Goal: Task Accomplishment & Management: Use online tool/utility

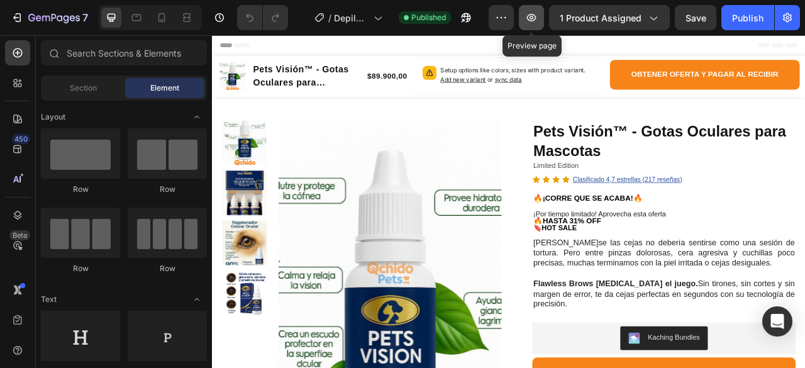
click at [531, 18] on icon "button" at bounding box center [531, 17] width 13 height 13
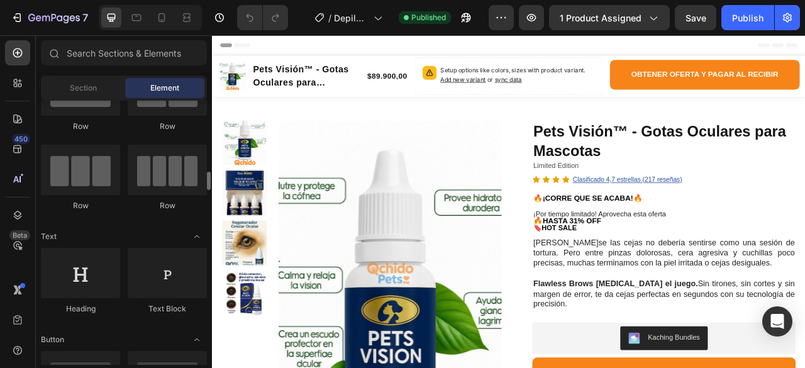
scroll to position [126, 0]
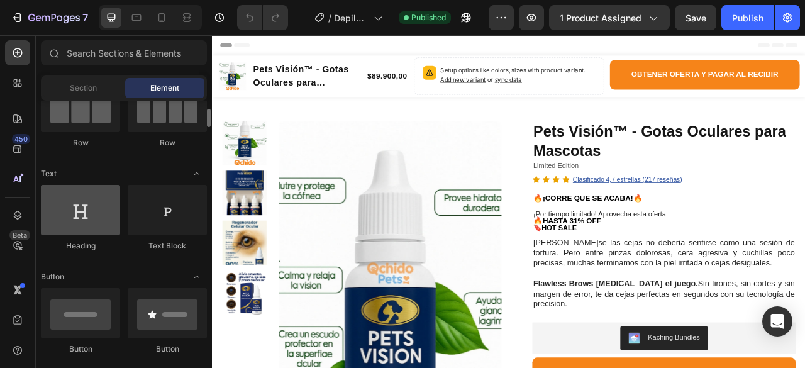
click at [86, 218] on div at bounding box center [80, 210] width 79 height 50
click at [80, 223] on div at bounding box center [80, 210] width 79 height 50
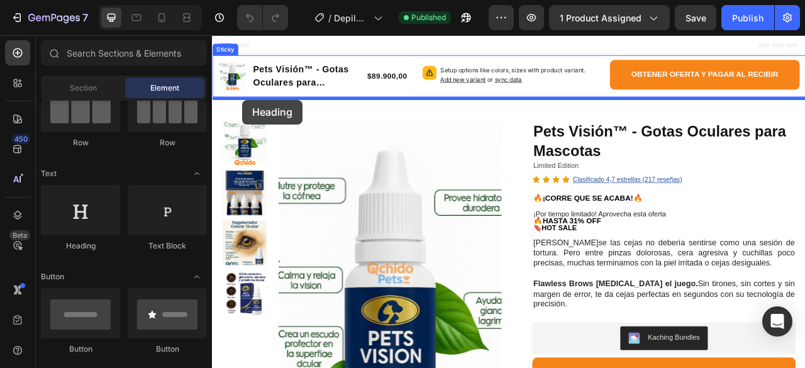
drag, startPoint x: 292, startPoint y: 258, endPoint x: 250, endPoint y: 118, distance: 146.8
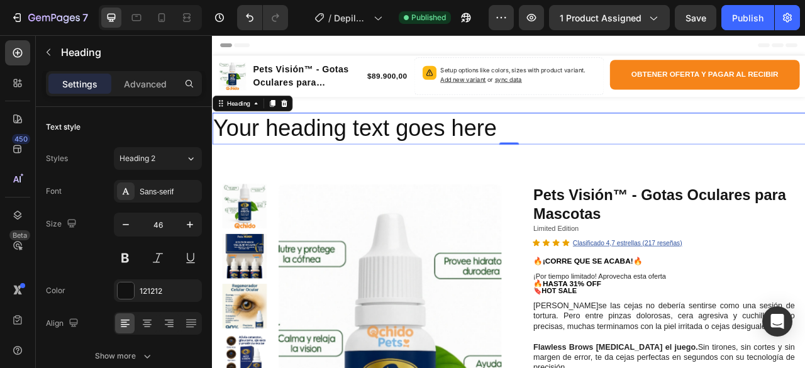
click at [804, 156] on h2 "Your heading text goes here" at bounding box center [589, 154] width 754 height 40
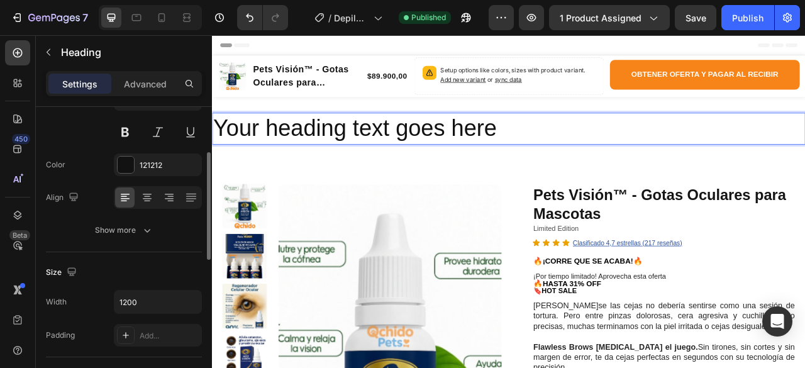
scroll to position [0, 0]
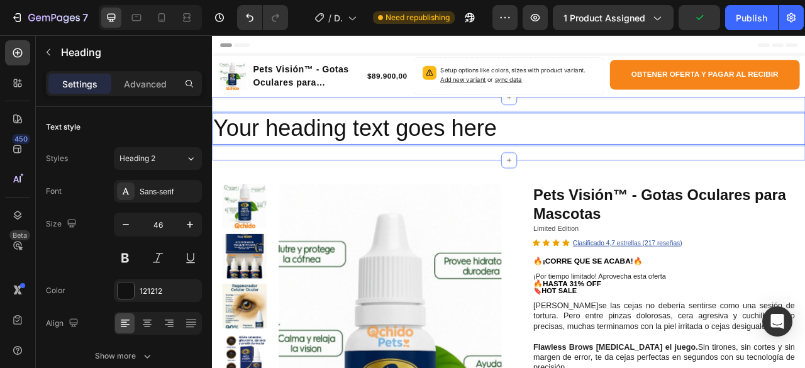
click at [750, 121] on div "Your heading text goes here Heading 0 Section 2" at bounding box center [589, 154] width 754 height 80
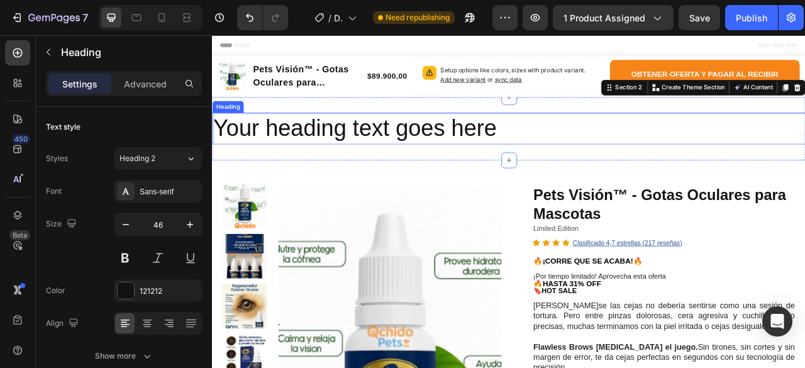
click at [583, 160] on p "Your heading text goes here" at bounding box center [589, 154] width 752 height 38
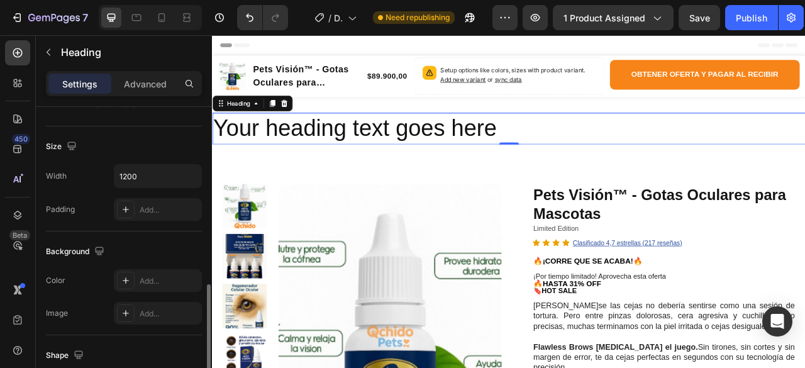
scroll to position [314, 0]
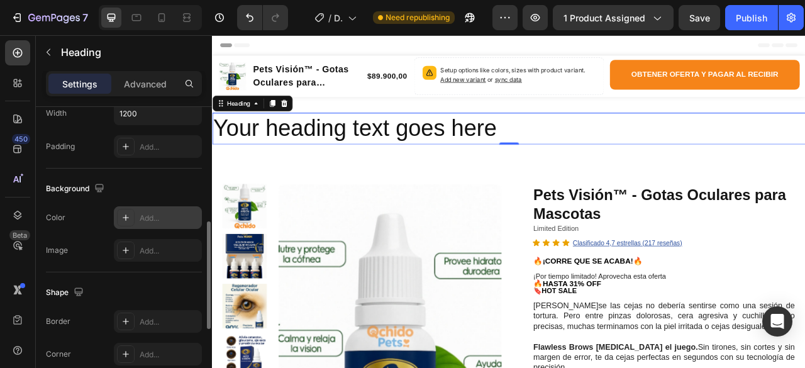
click at [123, 219] on icon at bounding box center [126, 217] width 10 height 10
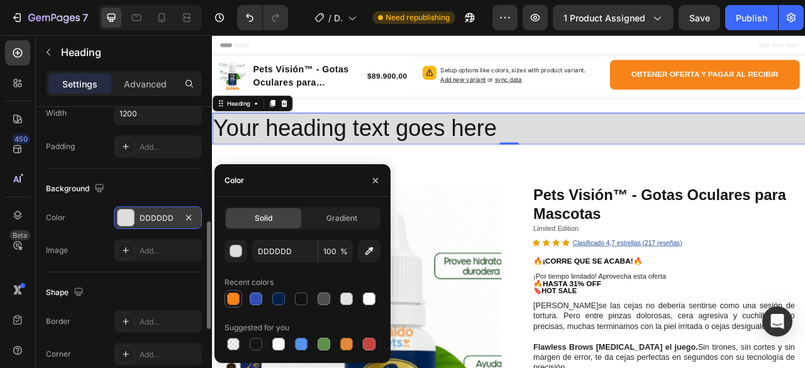
click at [236, 298] on div at bounding box center [233, 298] width 13 height 13
type input "F68419"
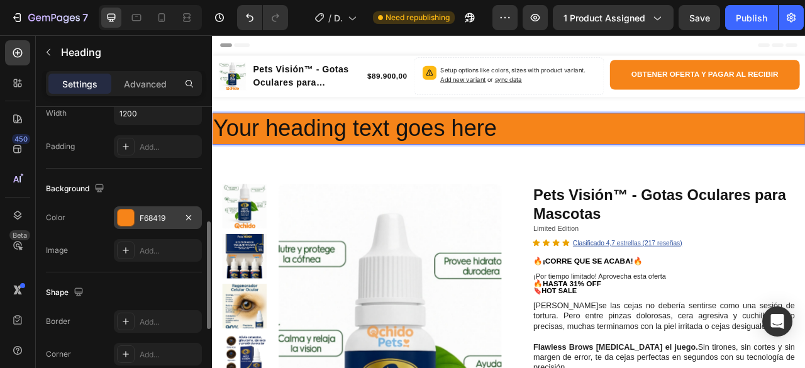
click at [618, 157] on p "Your heading text goes here" at bounding box center [589, 154] width 752 height 38
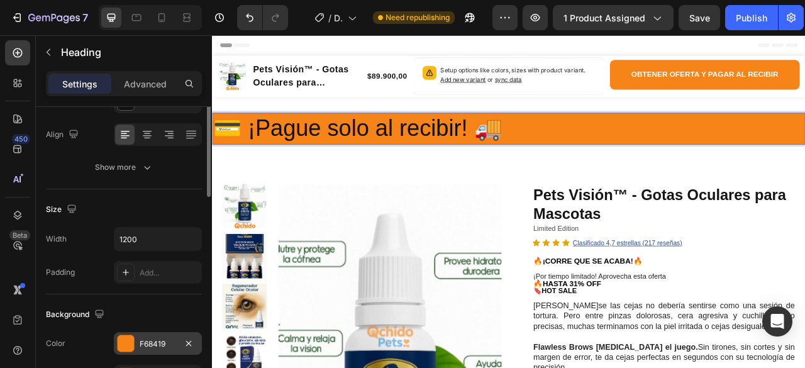
scroll to position [63, 0]
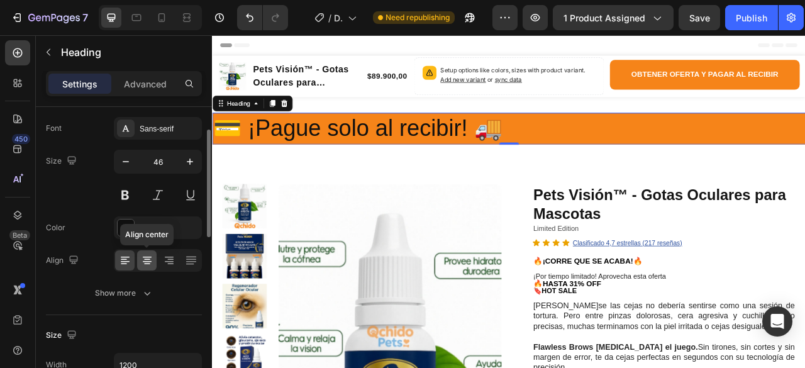
click at [150, 265] on icon at bounding box center [147, 260] width 13 height 13
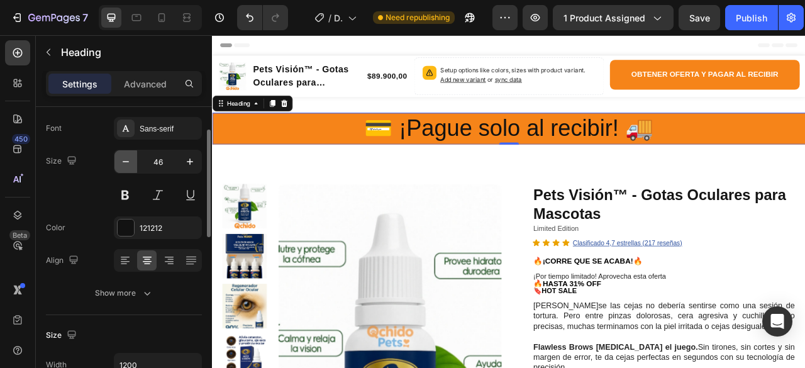
click at [124, 163] on icon "button" at bounding box center [125, 161] width 13 height 13
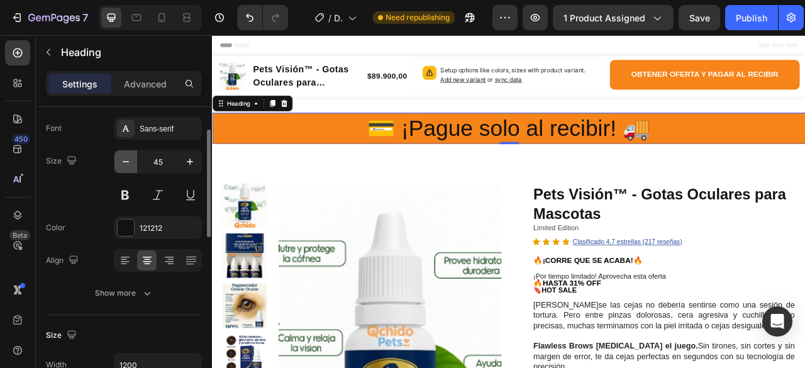
click at [124, 163] on icon "button" at bounding box center [125, 161] width 13 height 13
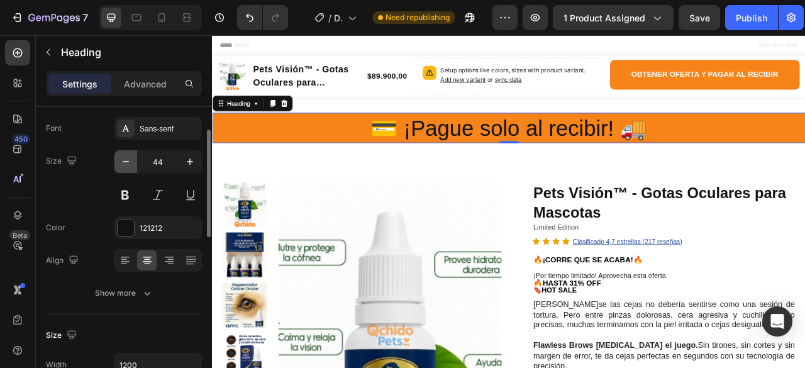
click at [124, 163] on icon "button" at bounding box center [125, 161] width 13 height 13
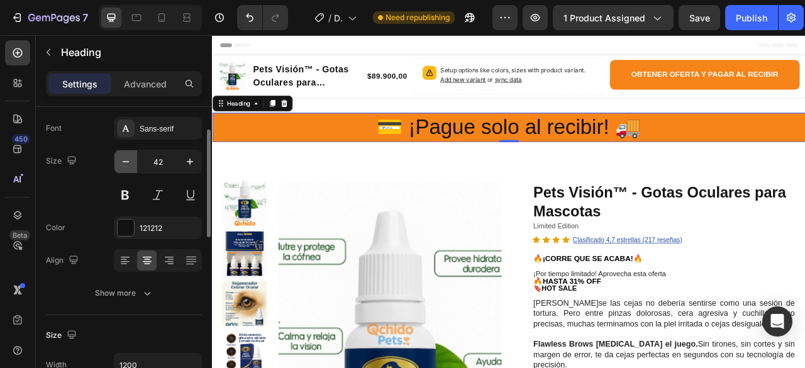
click at [124, 163] on icon "button" at bounding box center [125, 161] width 13 height 13
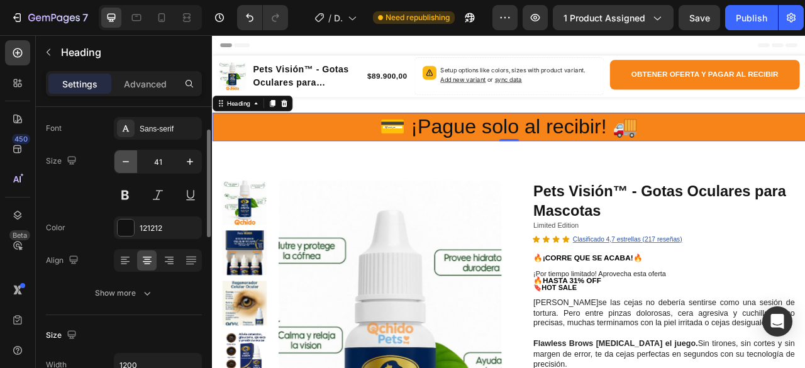
click at [124, 163] on icon "button" at bounding box center [125, 161] width 13 height 13
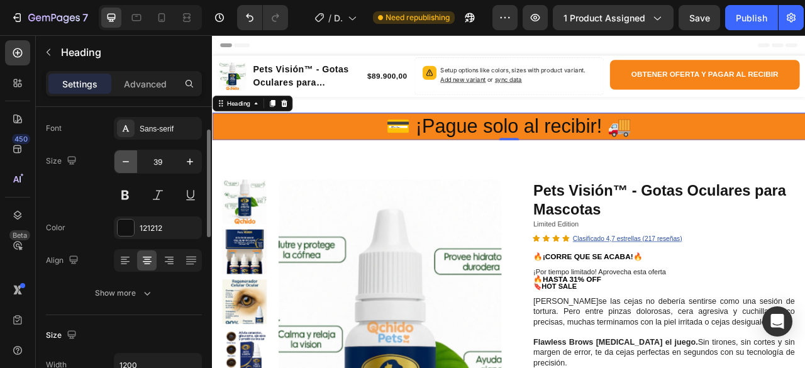
click at [124, 163] on icon "button" at bounding box center [125, 161] width 13 height 13
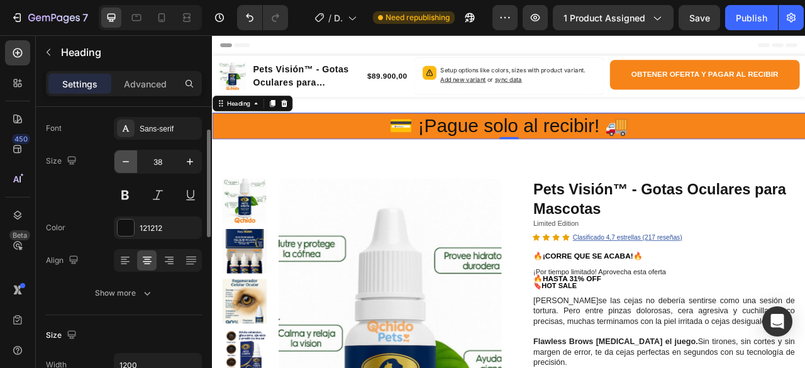
click at [124, 163] on icon "button" at bounding box center [125, 161] width 13 height 13
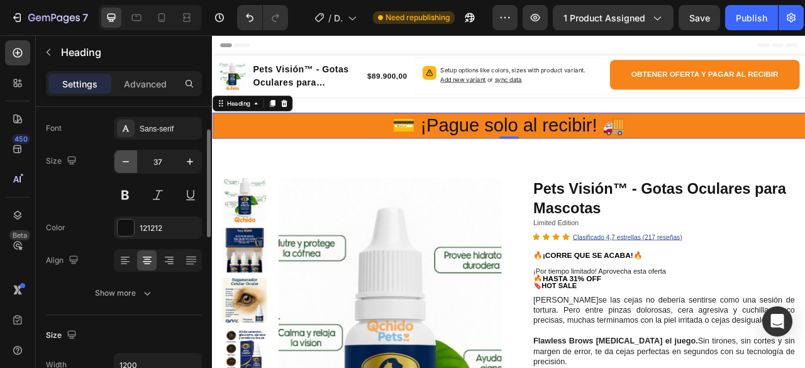
click at [124, 163] on icon "button" at bounding box center [125, 161] width 13 height 13
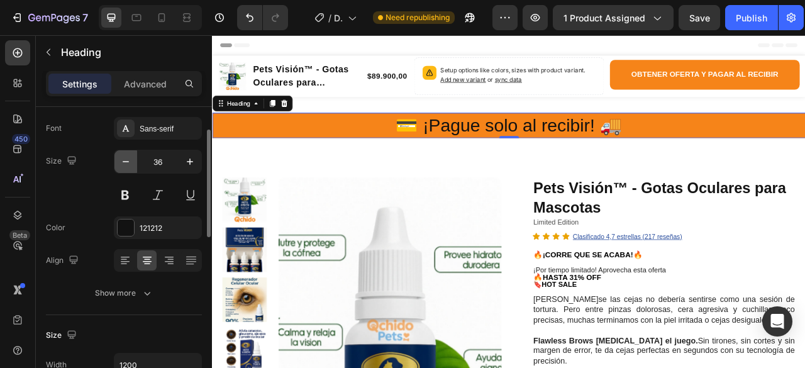
click at [124, 163] on icon "button" at bounding box center [125, 161] width 13 height 13
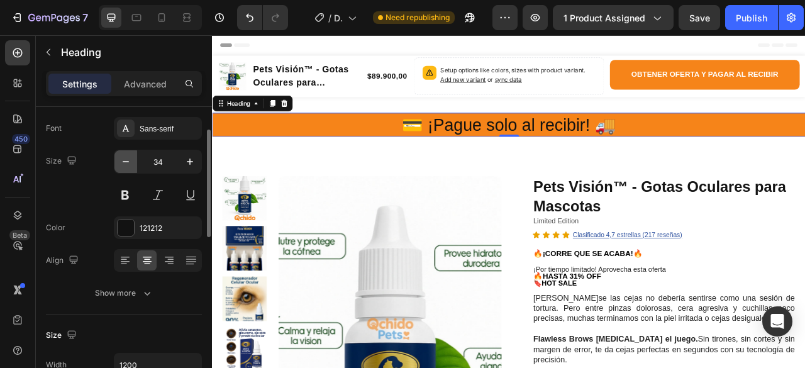
click at [124, 163] on icon "button" at bounding box center [125, 161] width 13 height 13
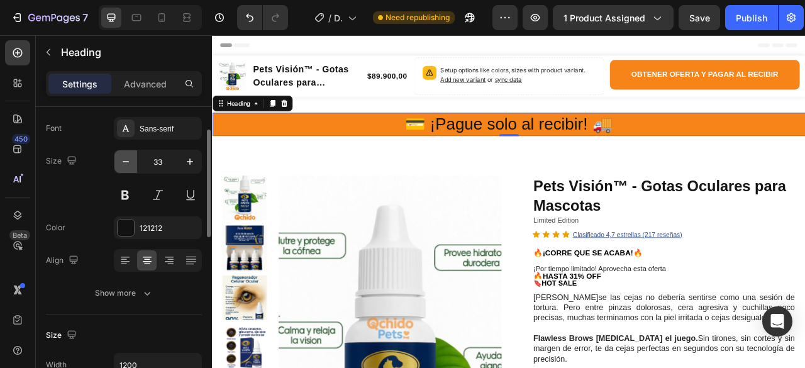
type input "32"
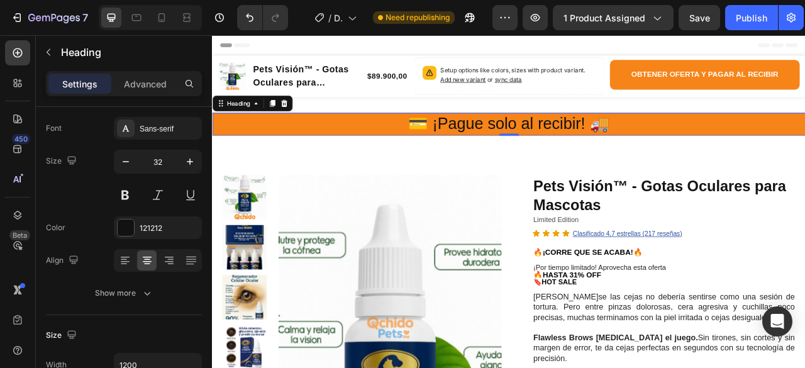
click at [619, 147] on p "💳 ¡Pague solo al recibir! 🚚" at bounding box center [589, 148] width 752 height 26
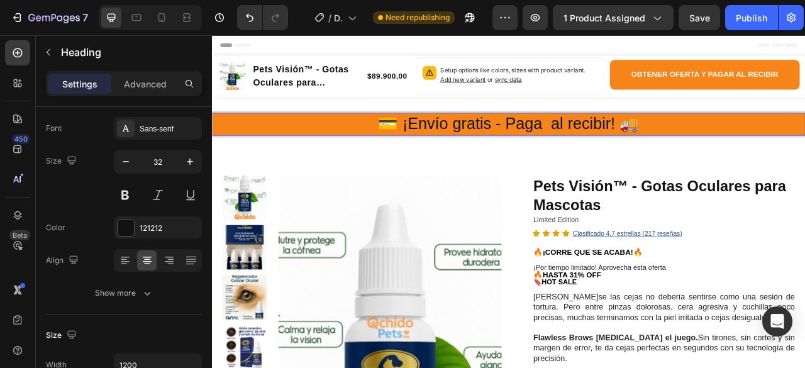
click at [400, 153] on p "💳 ¡Envío gratis - Paga al recibir! 🚚" at bounding box center [589, 148] width 752 height 26
click at [779, 153] on p "💳 ¡Envío gratis - Paga al recibir! 🚚" at bounding box center [589, 148] width 752 height 26
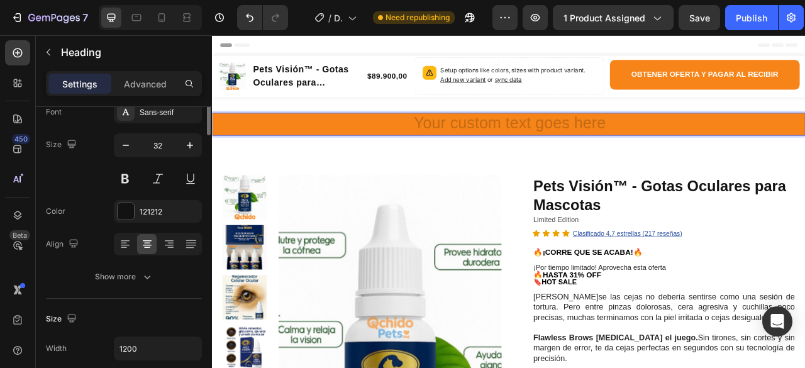
scroll to position [0, 0]
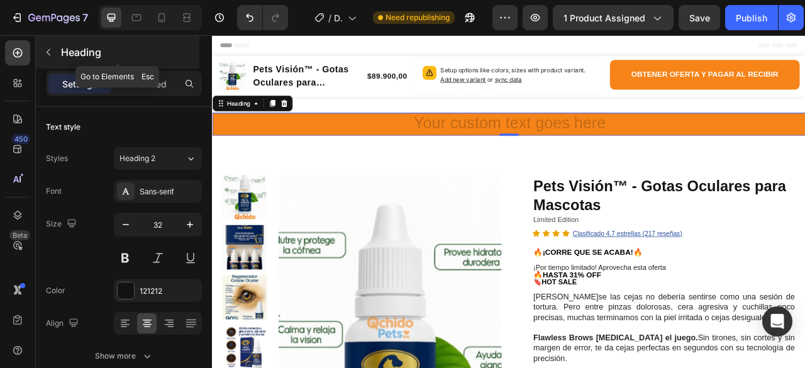
click at [43, 55] on icon "button" at bounding box center [48, 52] width 10 height 10
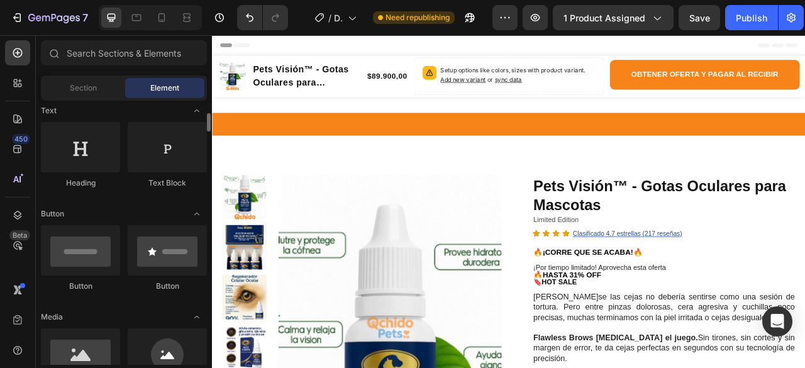
scroll to position [251, 0]
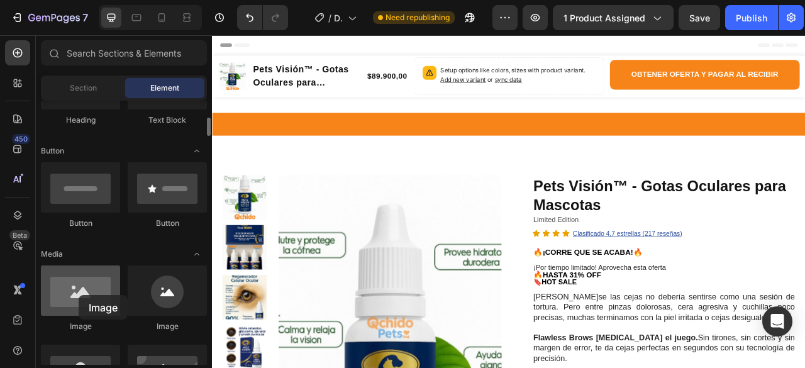
click at [79, 295] on div at bounding box center [80, 290] width 79 height 50
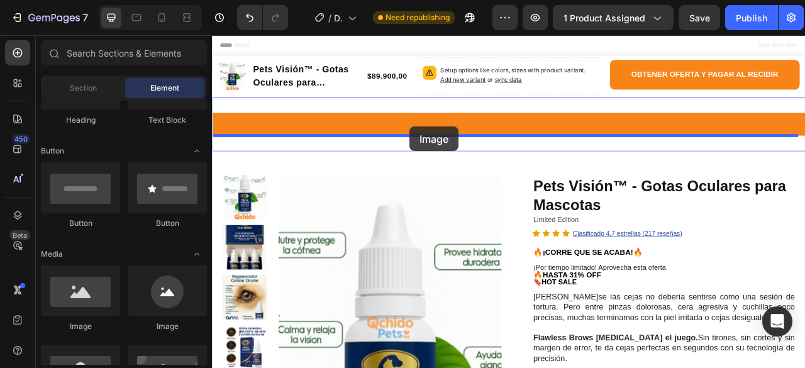
drag, startPoint x: 290, startPoint y: 334, endPoint x: 463, endPoint y: 151, distance: 251.2
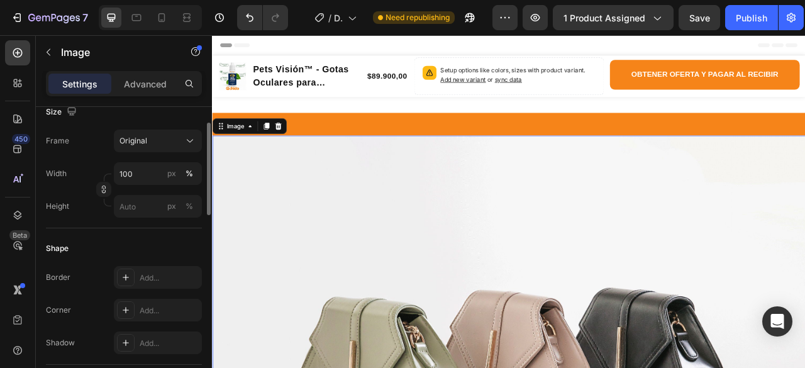
scroll to position [0, 0]
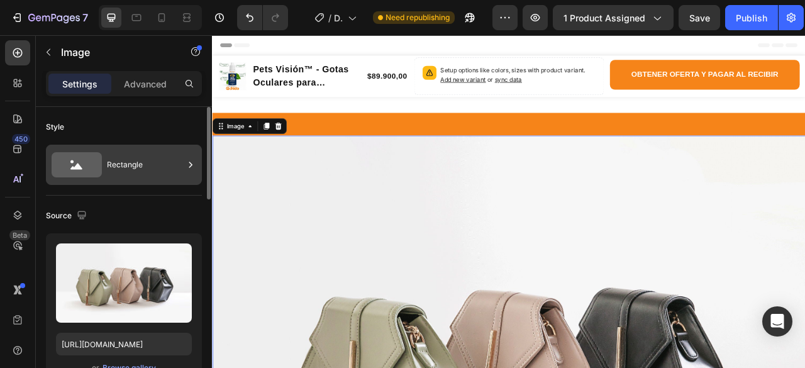
click at [111, 168] on div "Rectangle" at bounding box center [145, 164] width 77 height 29
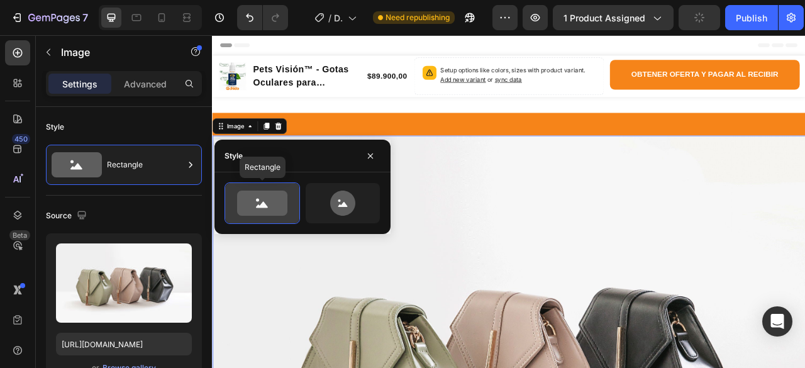
click at [269, 199] on icon at bounding box center [262, 202] width 50 height 25
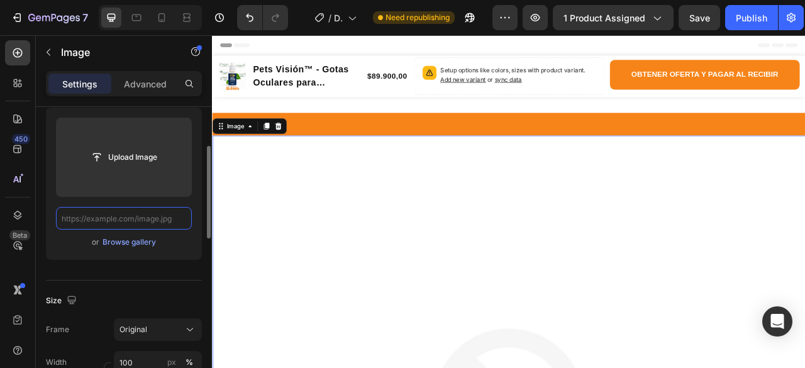
paste input "[URL][DOMAIN_NAME]"
type input "[URL][DOMAIN_NAME]"
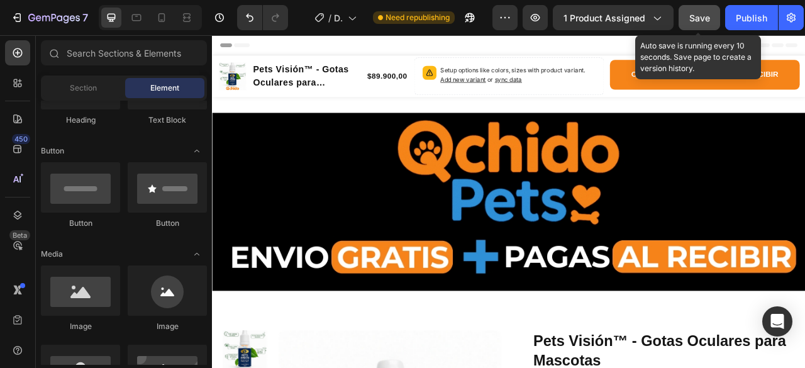
click at [704, 18] on span "Save" at bounding box center [699, 18] width 21 height 11
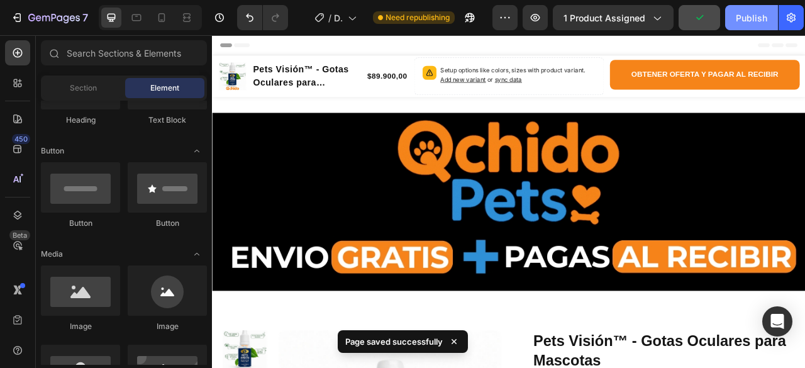
click at [754, 19] on div "Publish" at bounding box center [750, 17] width 31 height 13
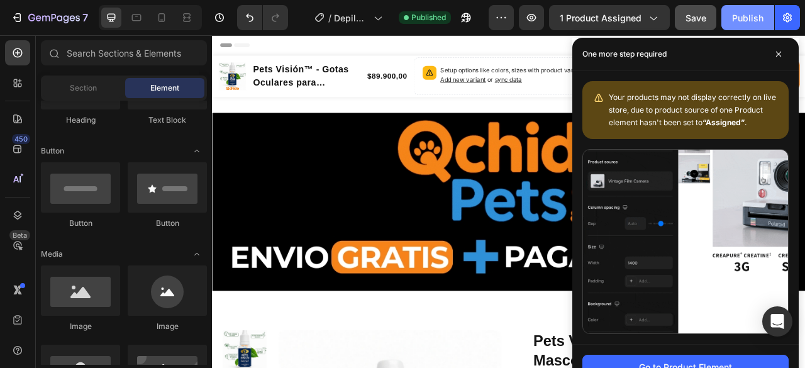
click at [751, 25] on button "Publish" at bounding box center [747, 17] width 53 height 25
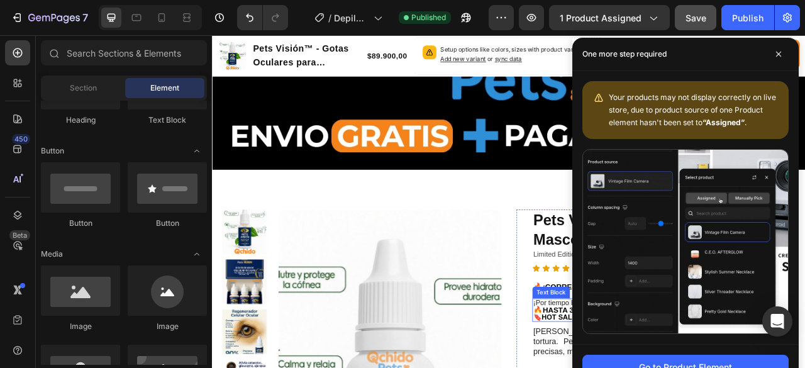
scroll to position [189, 0]
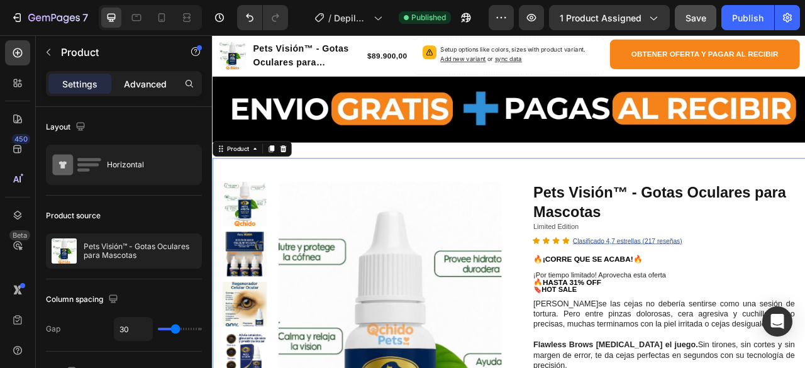
click at [143, 82] on p "Advanced" at bounding box center [145, 83] width 43 height 13
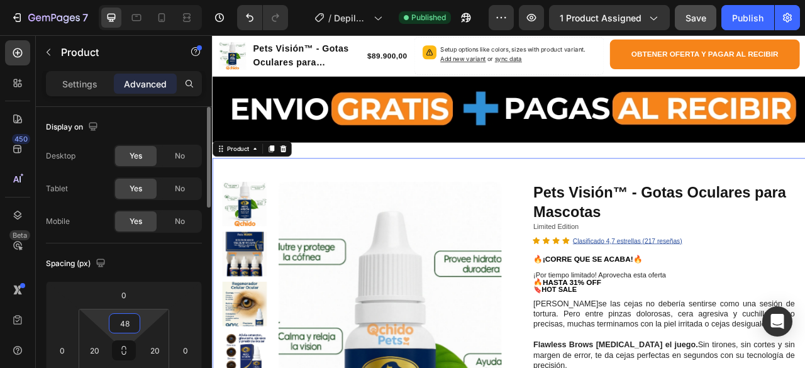
click at [131, 321] on input "48" at bounding box center [124, 323] width 25 height 19
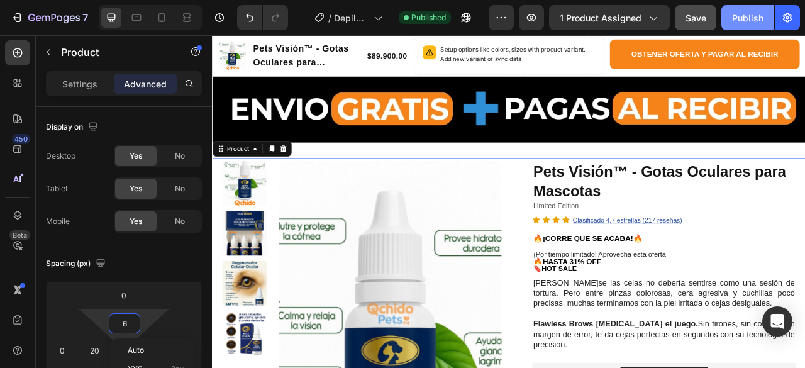
click at [739, 19] on div "Publish" at bounding box center [747, 17] width 31 height 13
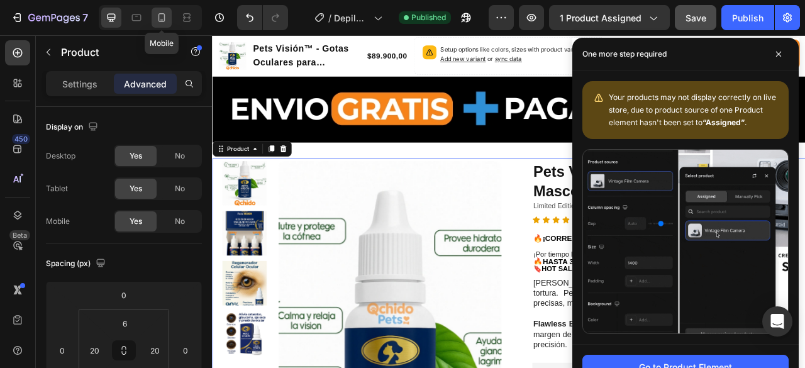
click at [163, 19] on icon at bounding box center [161, 17] width 13 height 13
type input "20"
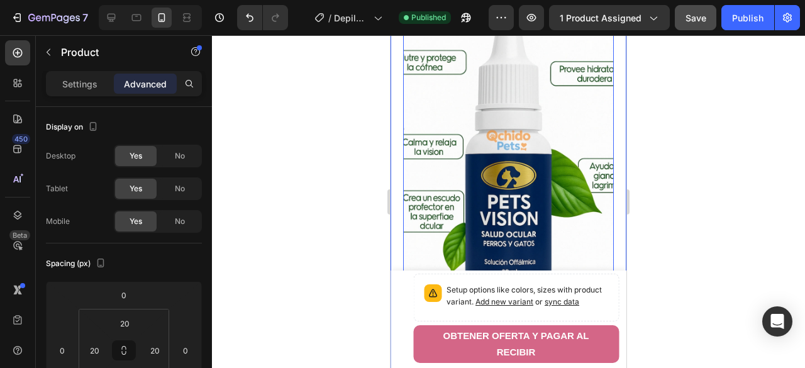
scroll to position [90, 0]
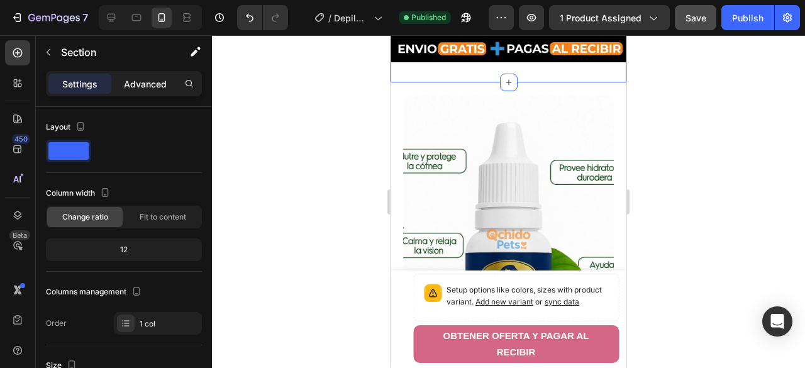
click at [153, 90] on p "Advanced" at bounding box center [145, 83] width 43 height 13
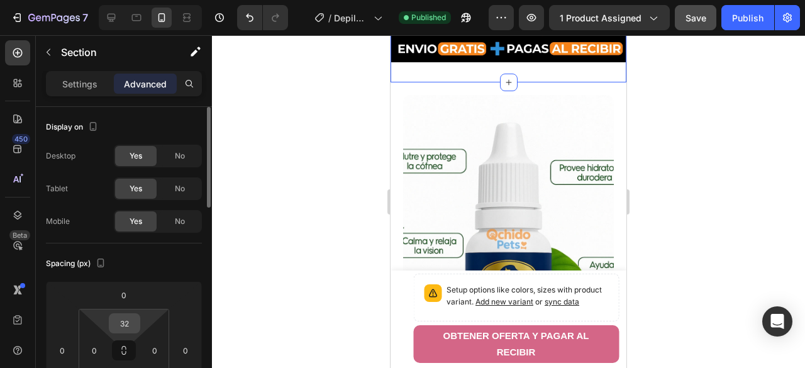
click at [128, 329] on input "32" at bounding box center [124, 323] width 25 height 19
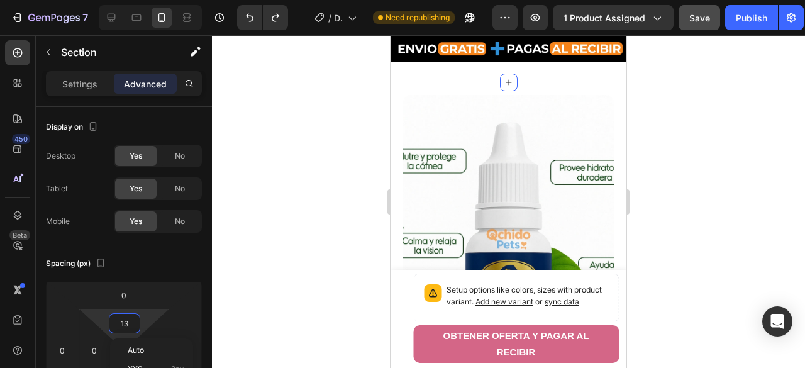
type input "1"
type input "32"
click at [248, 18] on icon "Undo/Redo" at bounding box center [250, 18] width 8 height 8
click at [265, 156] on div at bounding box center [508, 201] width 593 height 333
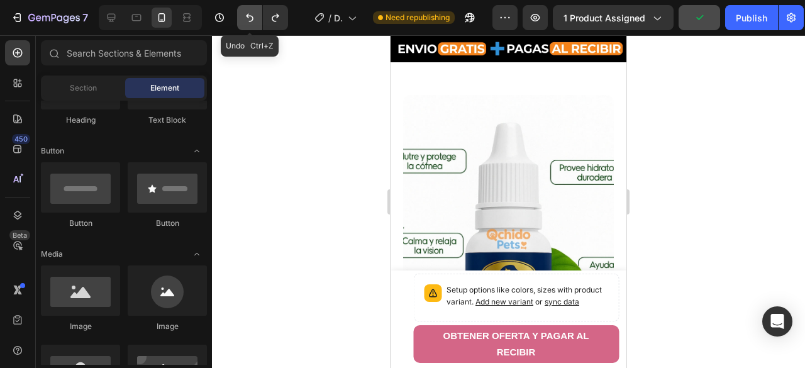
click at [248, 16] on icon "Undo/Redo" at bounding box center [250, 18] width 8 height 8
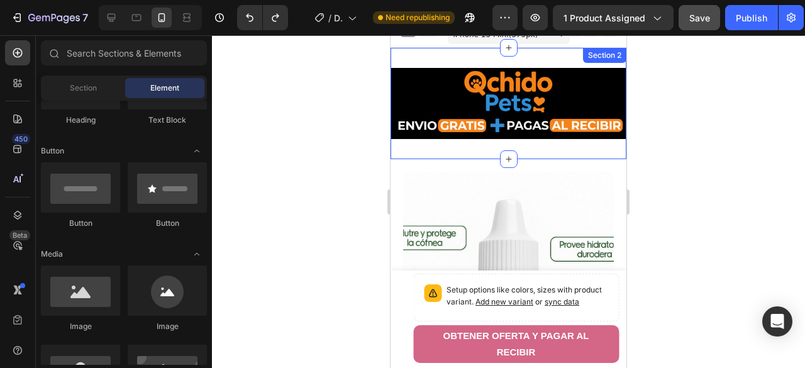
scroll to position [0, 0]
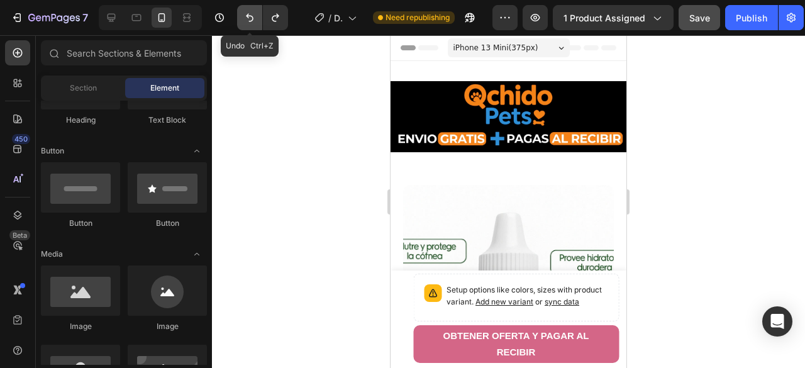
click at [245, 21] on icon "Undo/Redo" at bounding box center [249, 17] width 13 height 13
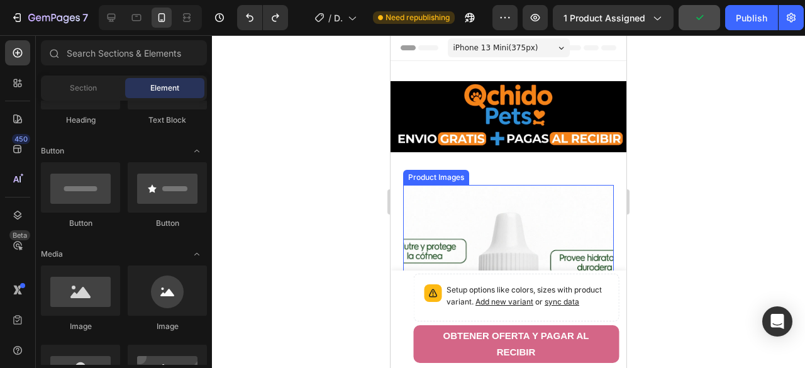
click at [543, 196] on img at bounding box center [508, 372] width 211 height 375
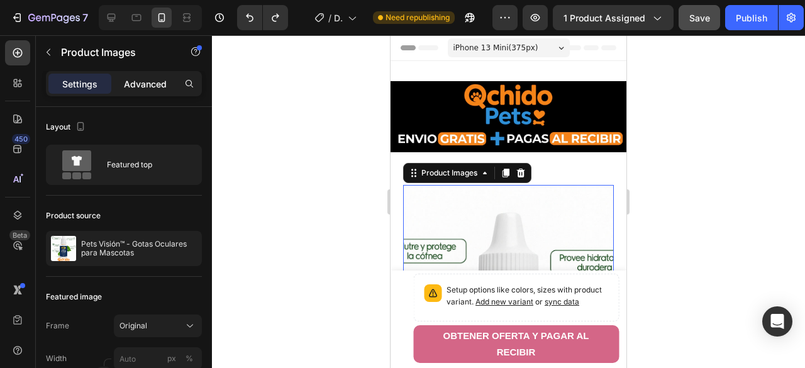
click at [158, 85] on p "Advanced" at bounding box center [145, 83] width 43 height 13
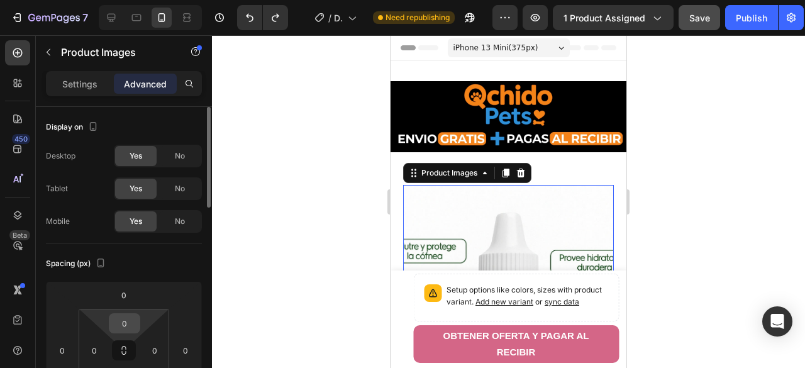
click at [133, 327] on input "0" at bounding box center [124, 323] width 25 height 19
type input "0"
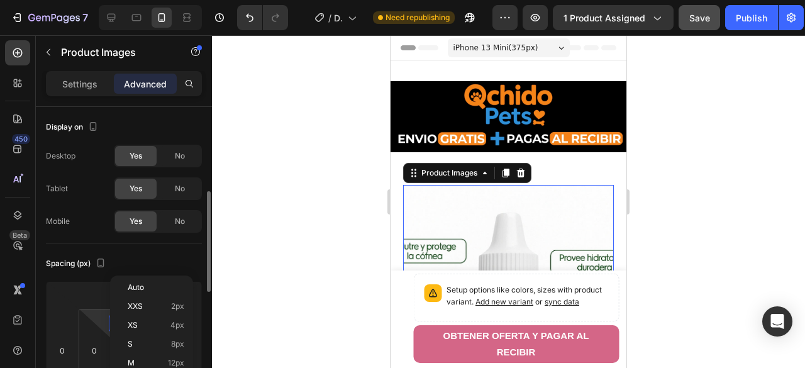
scroll to position [63, 0]
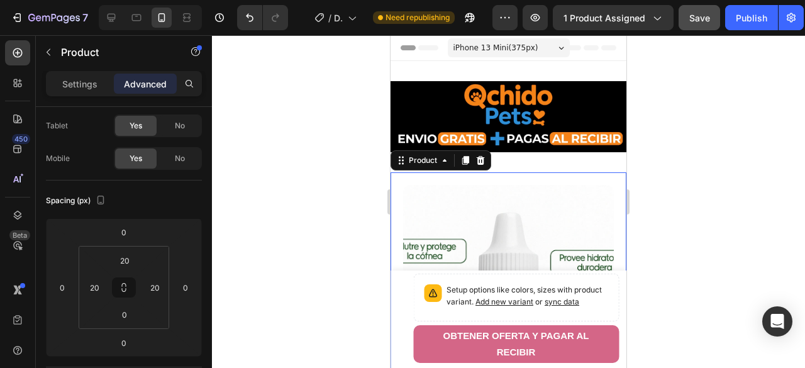
scroll to position [0, 0]
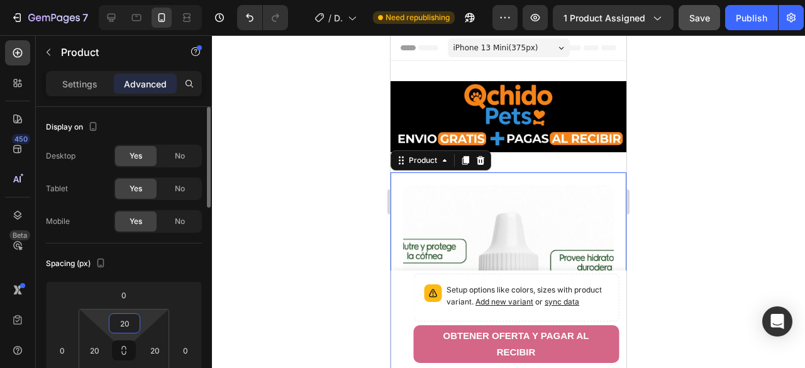
click at [119, 327] on input "20" at bounding box center [124, 323] width 25 height 19
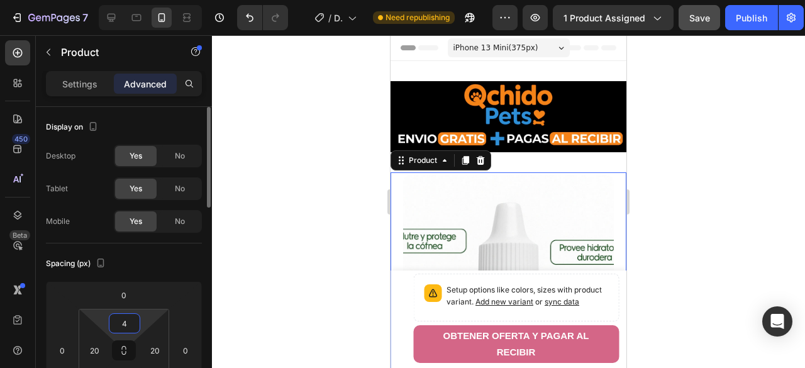
type input "5"
type input "0"
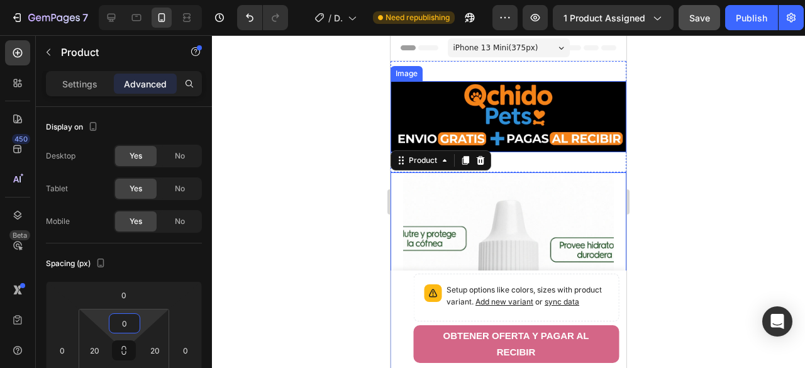
click at [568, 113] on img at bounding box center [508, 116] width 236 height 71
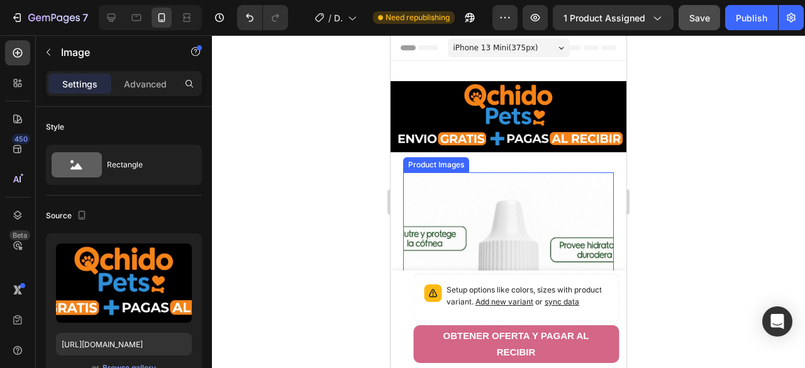
click at [542, 199] on img at bounding box center [508, 359] width 211 height 375
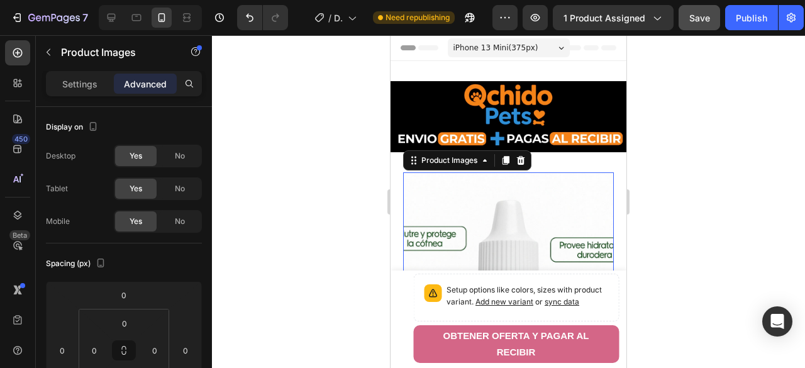
click at [426, 165] on div "Product Images" at bounding box center [467, 160] width 128 height 20
click at [717, 196] on div at bounding box center [508, 201] width 593 height 333
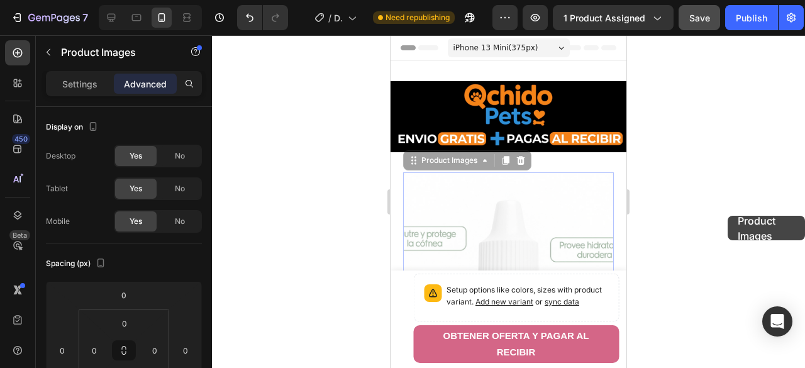
click at [727, 216] on div at bounding box center [508, 201] width 593 height 333
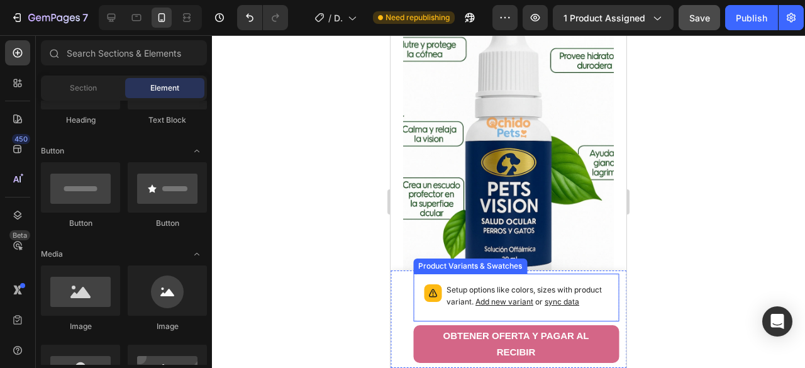
scroll to position [189, 0]
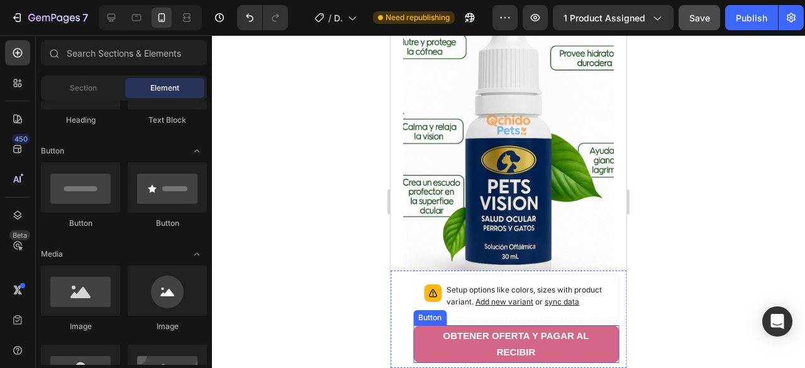
click at [429, 321] on div "Button" at bounding box center [429, 317] width 33 height 15
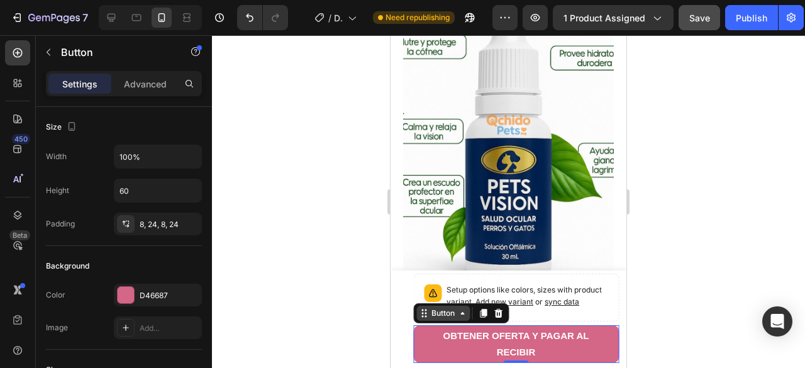
click at [432, 319] on div "Button" at bounding box center [442, 312] width 53 height 15
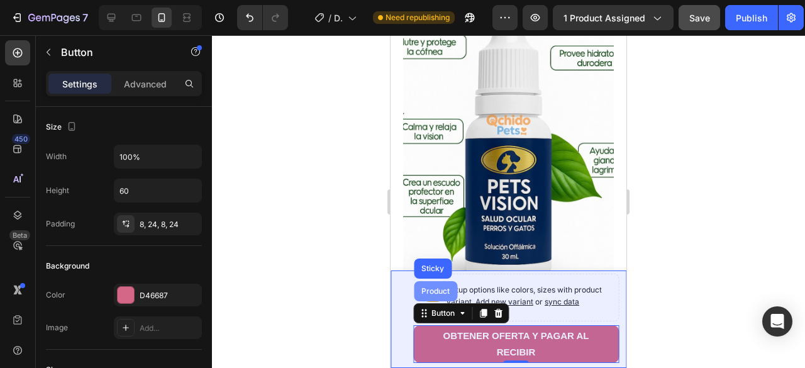
click at [436, 291] on div "Product" at bounding box center [435, 291] width 33 height 8
click at [436, 291] on div "Product" at bounding box center [435, 291] width 43 height 20
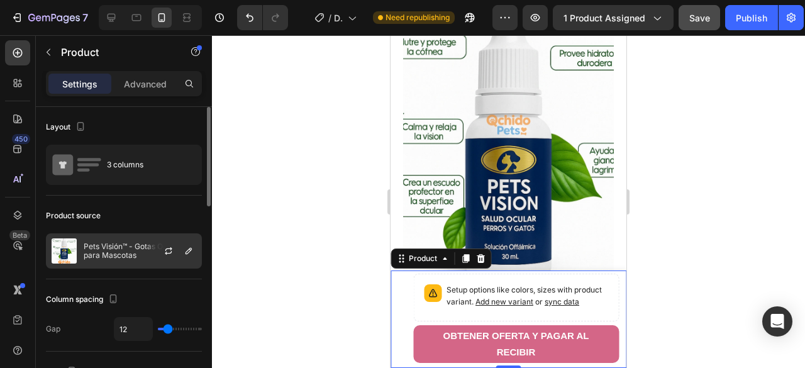
click at [128, 260] on div "Pets Visión™ - Gotas Oculares para Mascotas" at bounding box center [124, 250] width 156 height 35
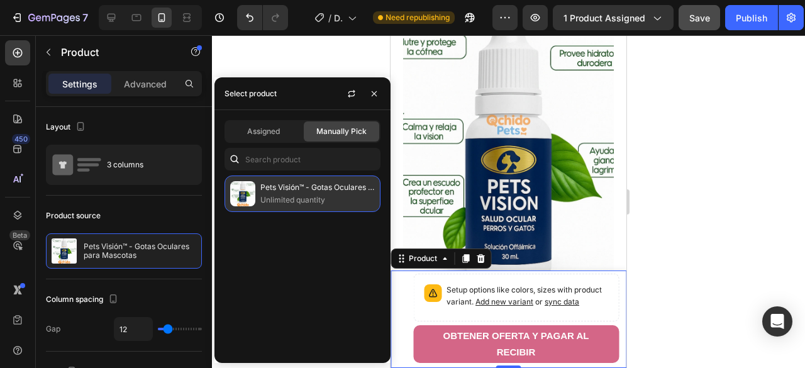
click at [306, 194] on p "Unlimited quantity" at bounding box center [317, 200] width 114 height 13
click at [287, 195] on p "Unlimited quantity" at bounding box center [317, 200] width 114 height 13
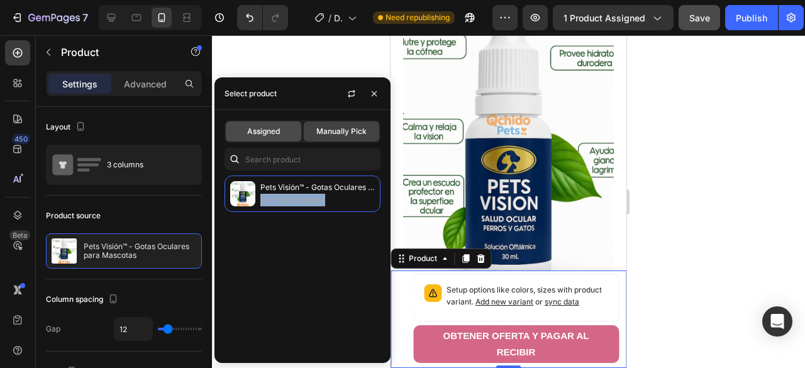
click at [263, 133] on span "Assigned" at bounding box center [263, 131] width 33 height 11
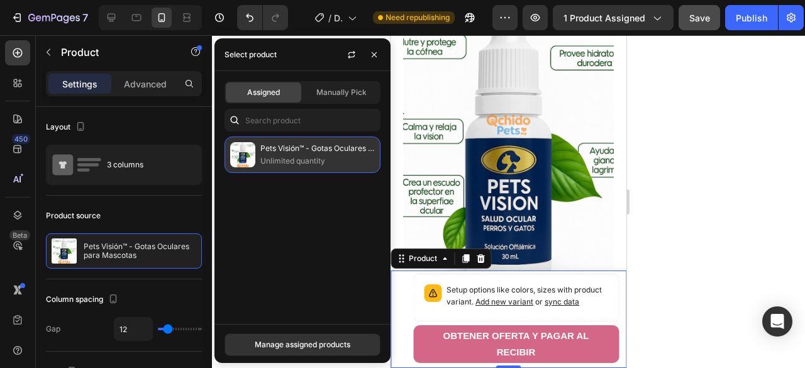
click at [295, 160] on p "Unlimited quantity" at bounding box center [317, 161] width 114 height 13
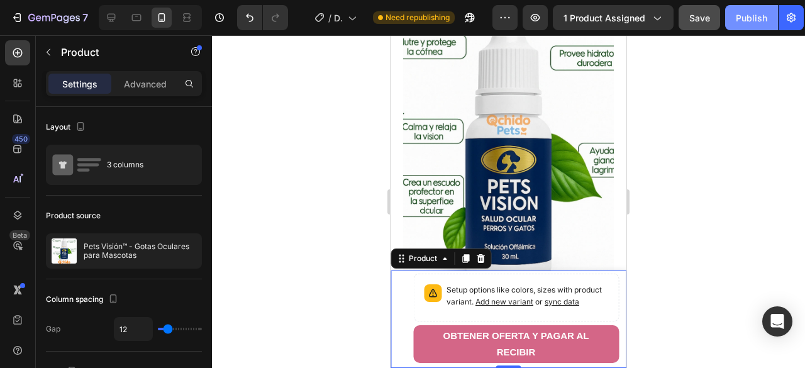
click at [752, 19] on div "Publish" at bounding box center [750, 17] width 31 height 13
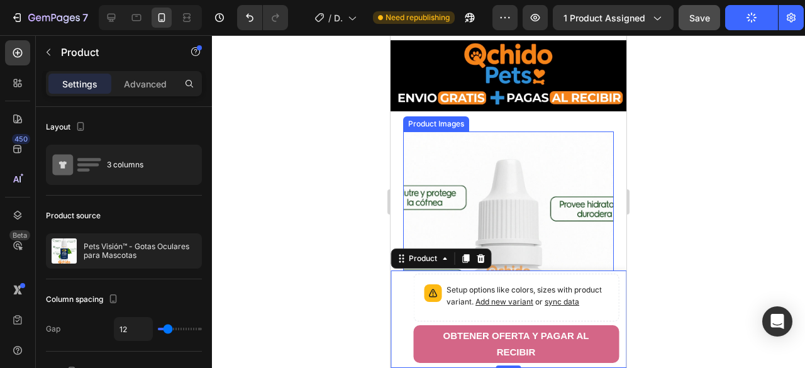
scroll to position [63, 0]
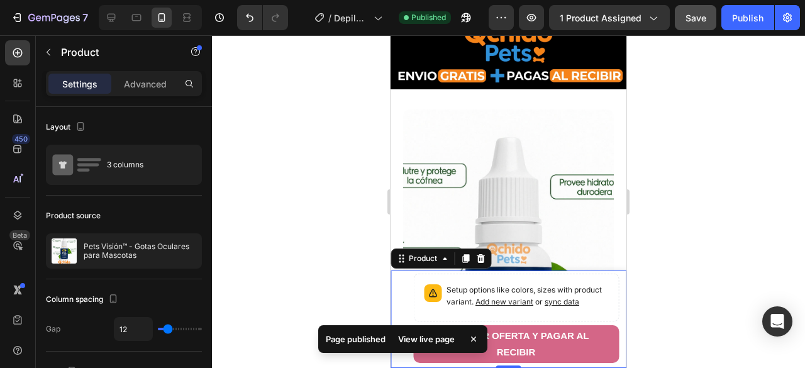
click at [424, 358] on div "Page published View live page" at bounding box center [403, 341] width 174 height 43
click at [424, 359] on div "Page published View live page" at bounding box center [403, 341] width 174 height 43
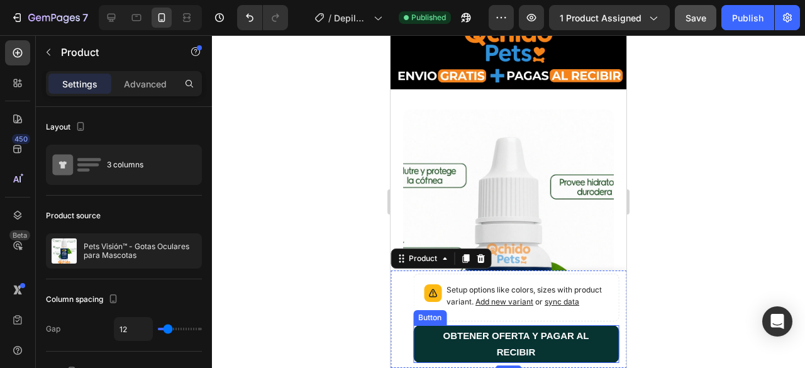
click at [602, 353] on button "OBTENER OFERTA Y PAGAR AL RECIBIR" at bounding box center [516, 344] width 206 height 38
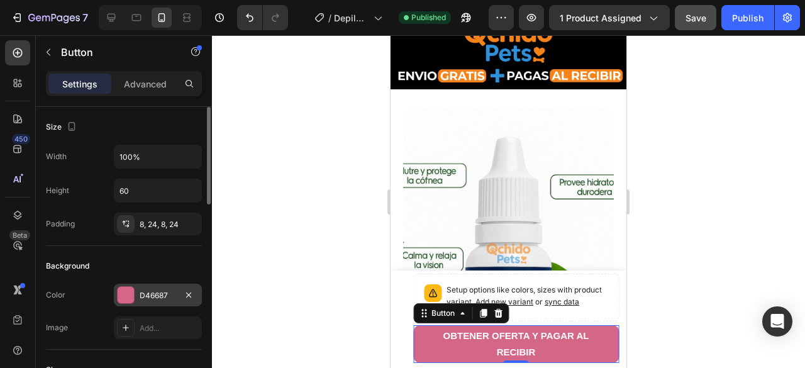
click at [121, 300] on div at bounding box center [126, 295] width 16 height 16
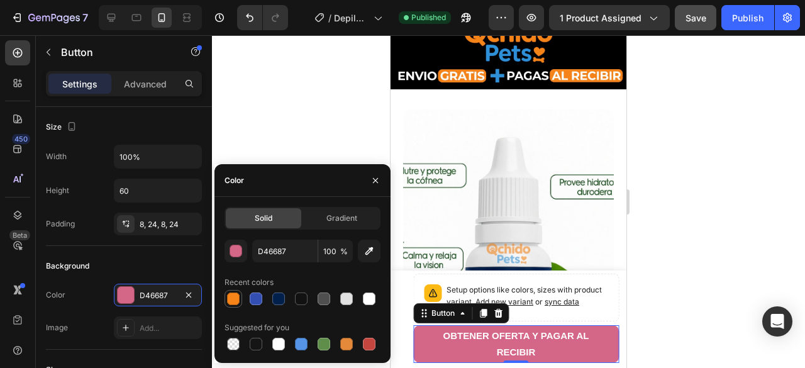
click at [233, 302] on div at bounding box center [233, 298] width 13 height 13
type input "F68419"
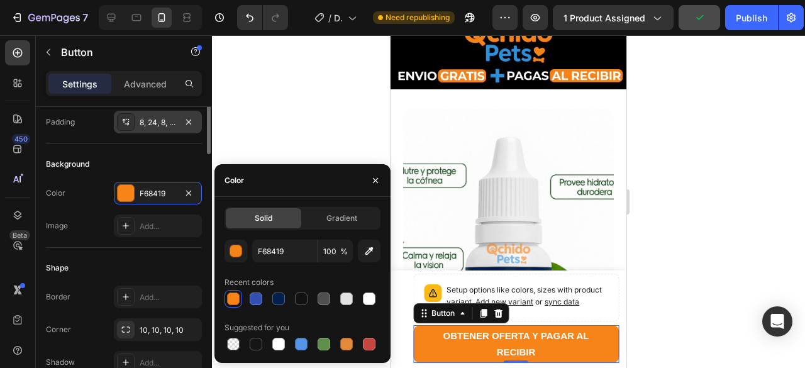
scroll to position [39, 0]
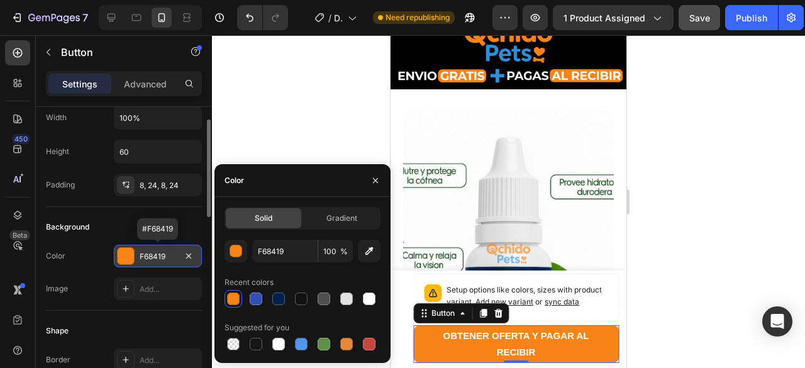
click at [124, 253] on div at bounding box center [126, 256] width 16 height 16
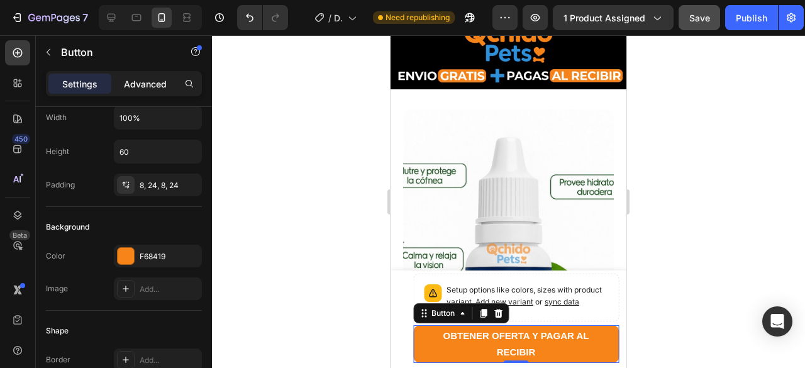
click at [142, 84] on p "Advanced" at bounding box center [145, 83] width 43 height 13
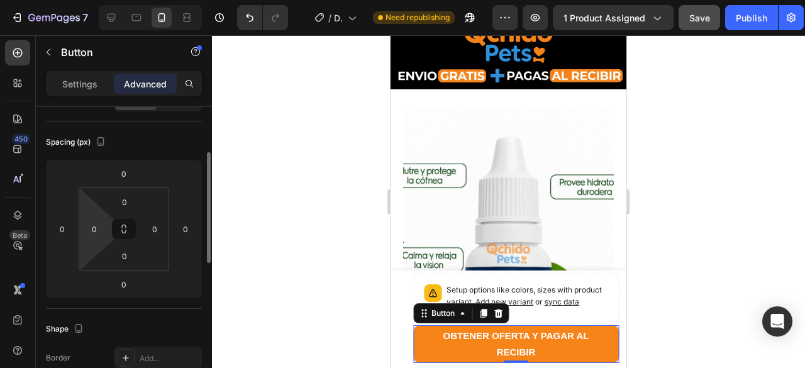
scroll to position [0, 0]
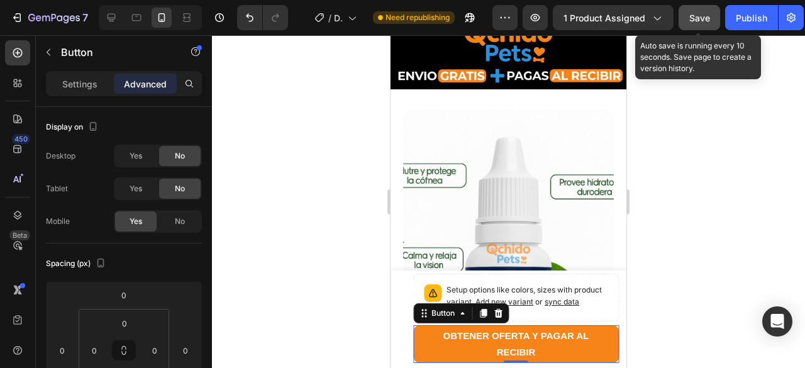
click at [690, 20] on span "Save" at bounding box center [699, 18] width 21 height 11
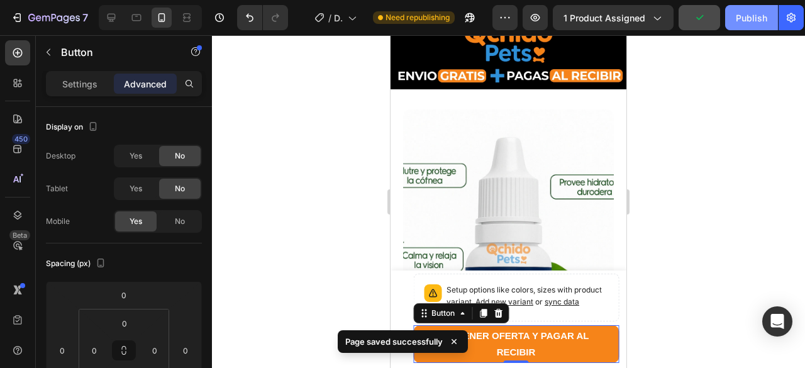
click at [749, 16] on div "Publish" at bounding box center [750, 17] width 31 height 13
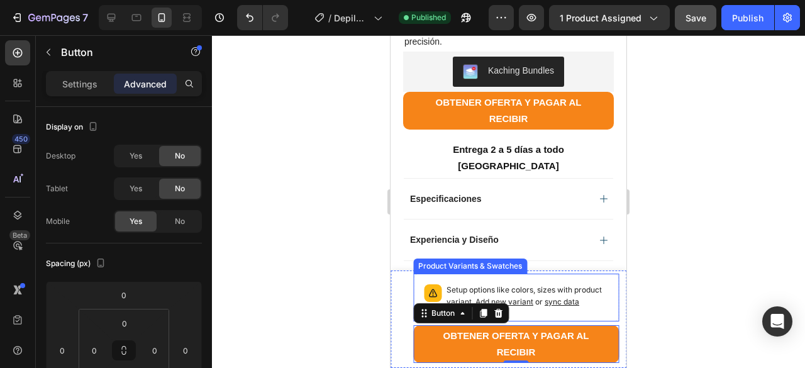
scroll to position [817, 0]
click at [533, 297] on span "Add new variant" at bounding box center [504, 301] width 58 height 9
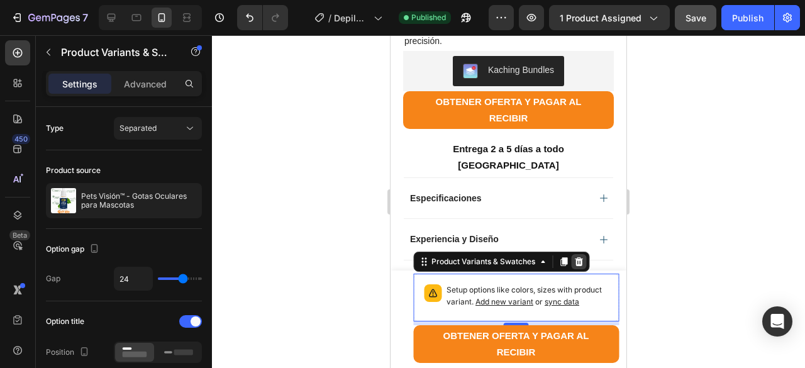
click at [580, 257] on icon at bounding box center [579, 261] width 8 height 9
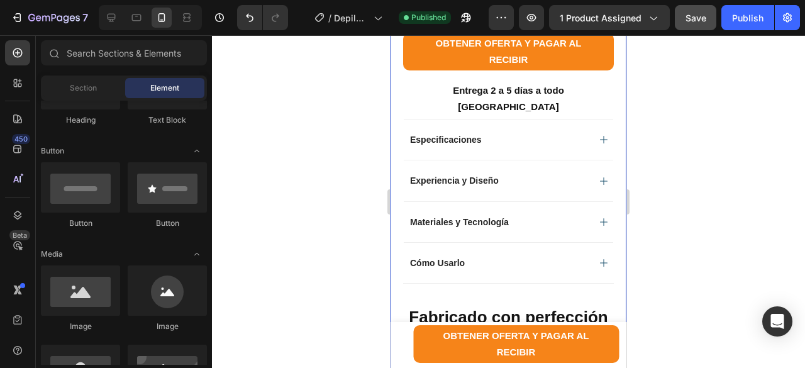
scroll to position [1006, 0]
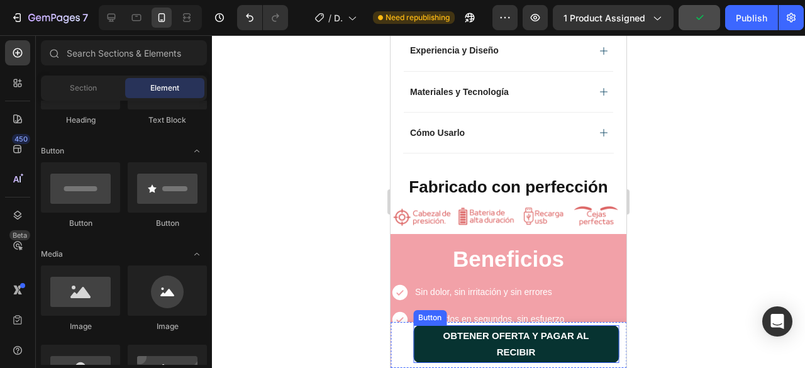
click at [422, 343] on button "OBTENER OFERTA Y PAGAR AL RECIBIR" at bounding box center [516, 344] width 206 height 38
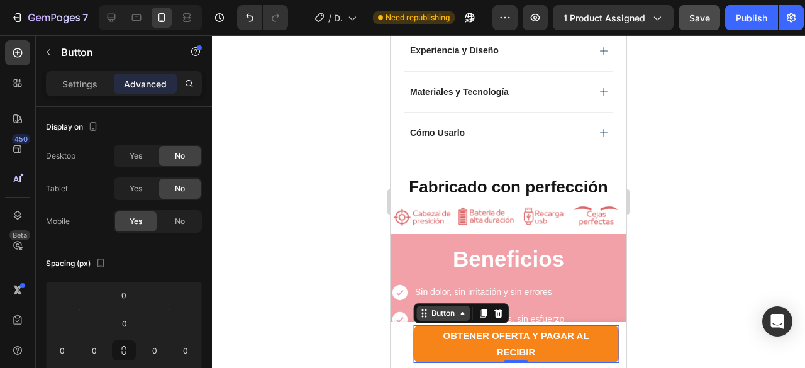
click at [463, 319] on div "Button" at bounding box center [442, 312] width 53 height 15
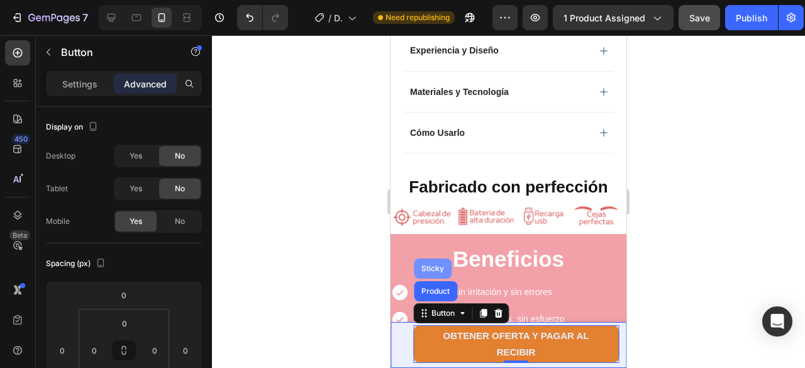
click at [432, 269] on div "Sticky" at bounding box center [433, 269] width 28 height 8
click at [432, 269] on div "Sticky" at bounding box center [433, 268] width 38 height 20
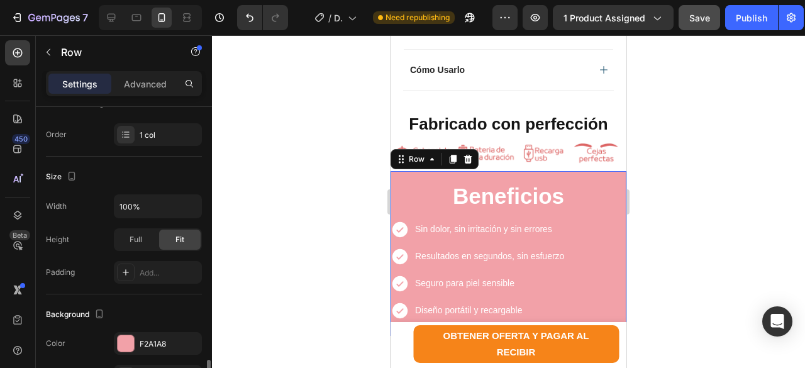
scroll to position [314, 0]
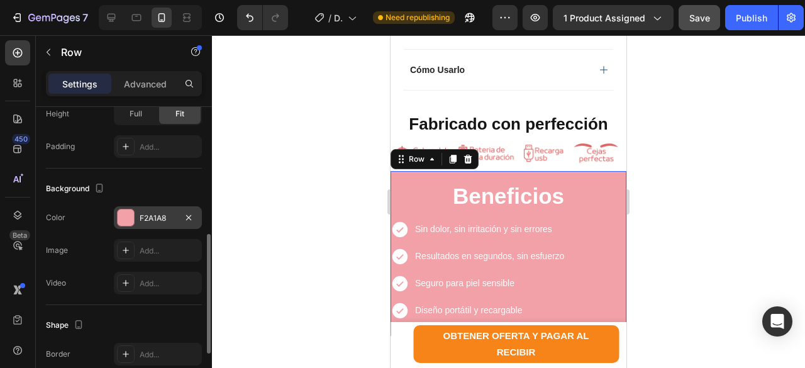
click at [125, 217] on div at bounding box center [126, 217] width 16 height 16
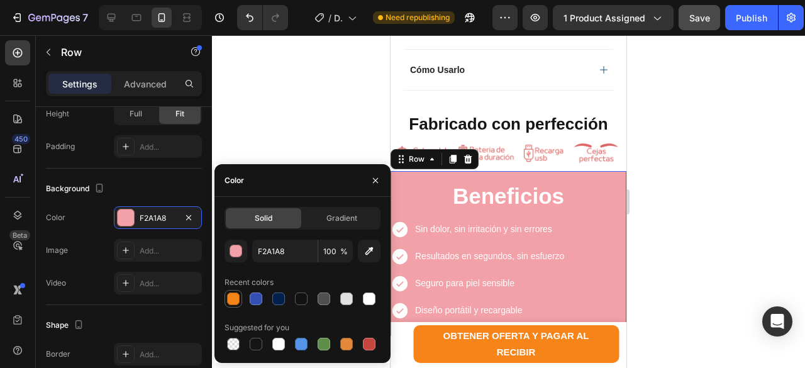
click at [235, 298] on div at bounding box center [233, 298] width 13 height 13
type input "F68419"
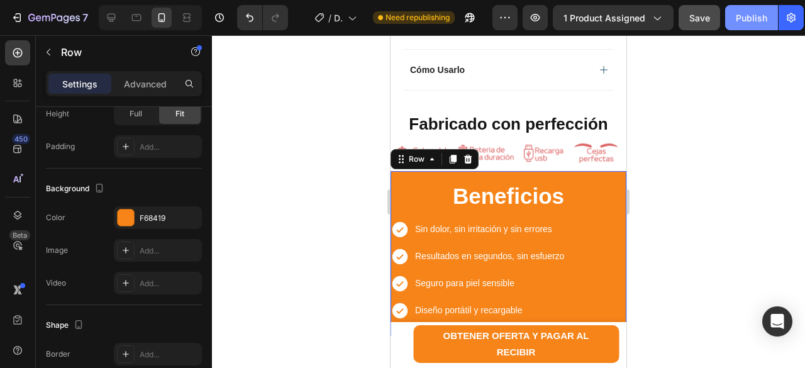
click at [747, 16] on div "Publish" at bounding box center [750, 17] width 31 height 13
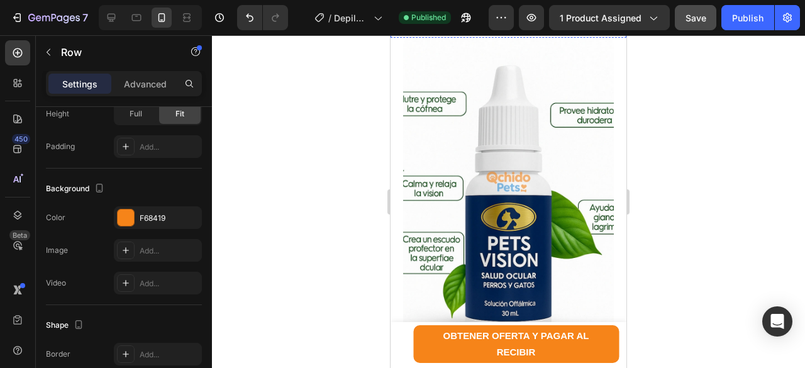
scroll to position [189, 0]
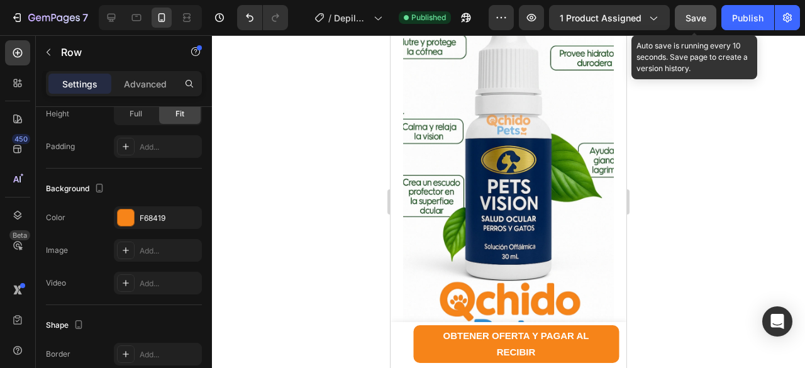
click at [695, 17] on span "Save" at bounding box center [695, 18] width 21 height 11
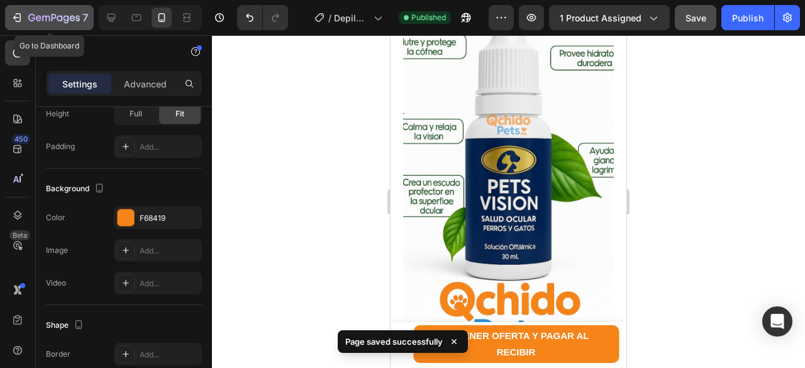
click at [25, 13] on div "7" at bounding box center [49, 17] width 77 height 15
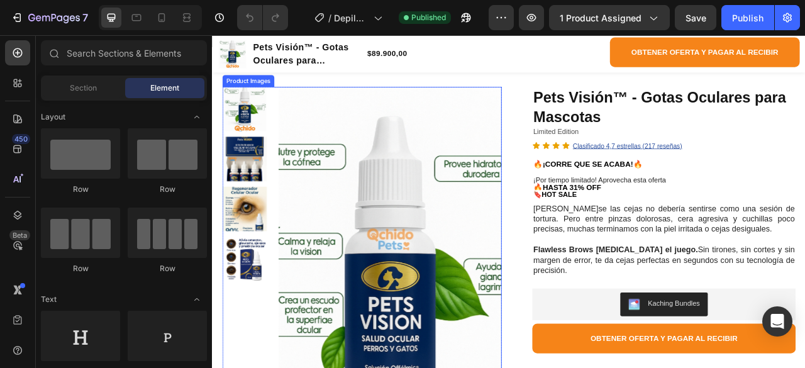
scroll to position [314, 0]
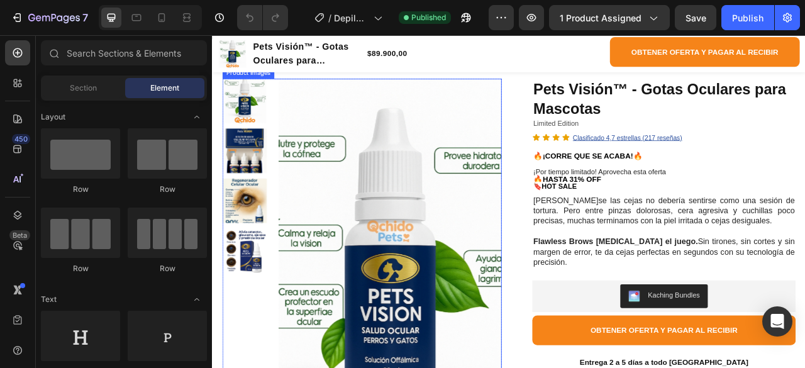
click at [439, 294] on img at bounding box center [437, 342] width 283 height 503
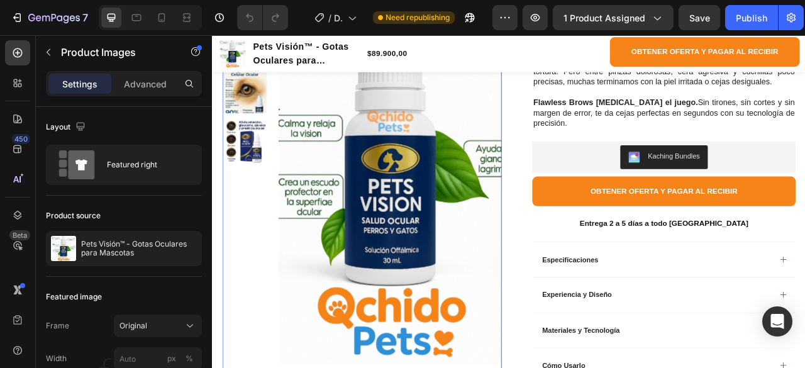
scroll to position [251, 0]
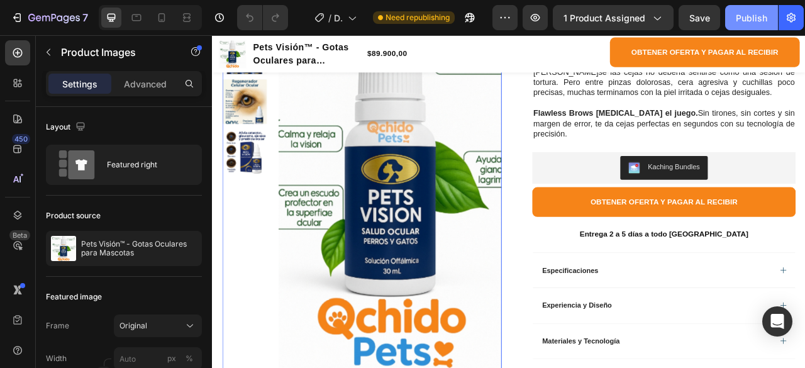
click at [755, 13] on div "Publish" at bounding box center [750, 17] width 31 height 13
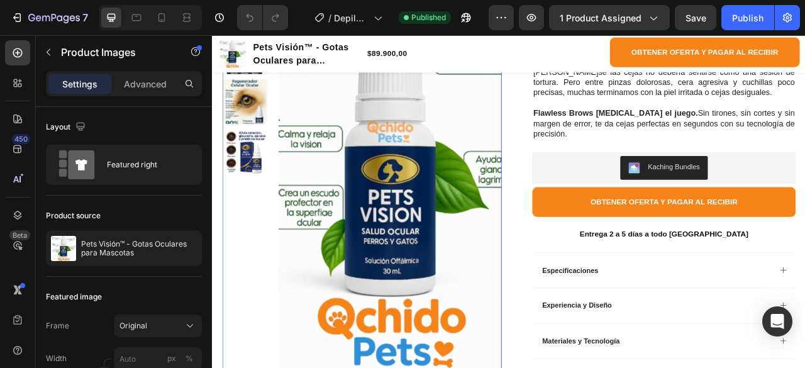
click at [371, 283] on img at bounding box center [437, 215] width 283 height 503
click at [357, 197] on img at bounding box center [437, 215] width 283 height 503
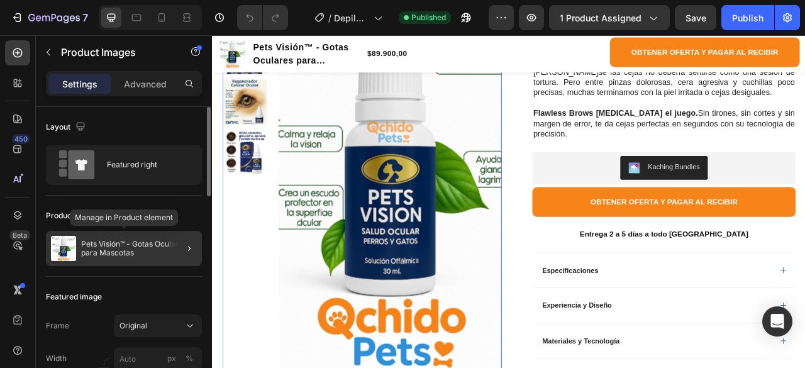
click at [94, 245] on p "Pets Visión™ - Gotas Oculares para Mascotas" at bounding box center [139, 248] width 116 height 18
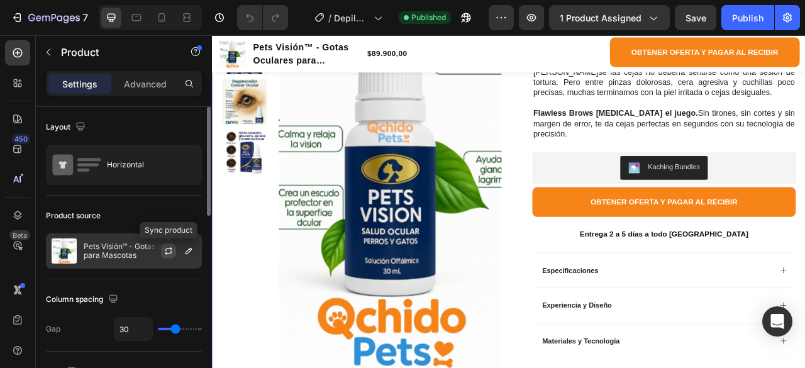
click at [166, 253] on icon "button" at bounding box center [168, 253] width 7 height 4
click at [161, 243] on button "button" at bounding box center [168, 250] width 15 height 15
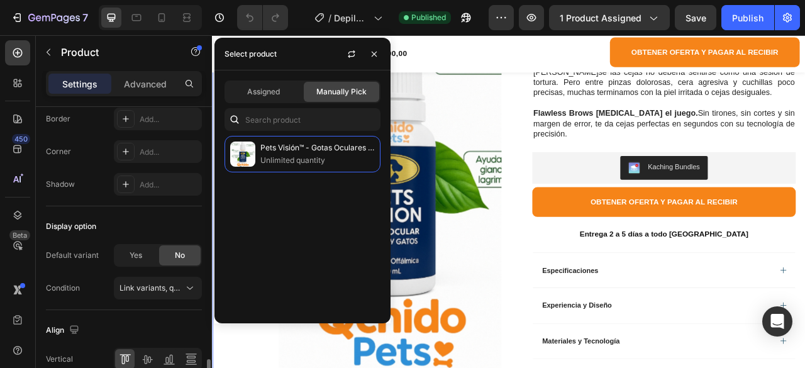
scroll to position [520, 0]
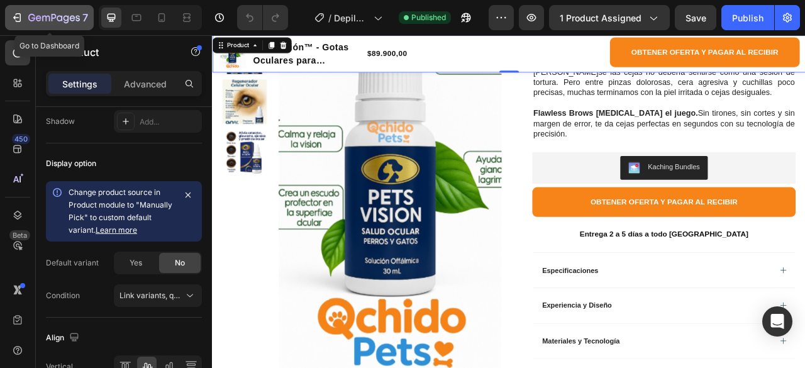
click at [48, 15] on icon "button" at bounding box center [54, 18] width 52 height 11
